Goal: Transaction & Acquisition: Download file/media

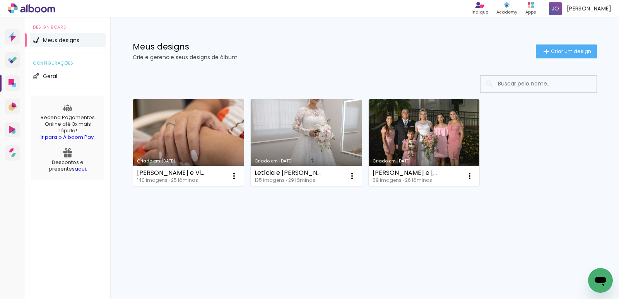
click at [207, 123] on link "Criado em [DATE]" at bounding box center [188, 142] width 111 height 87
